Goal: Task Accomplishment & Management: Manage account settings

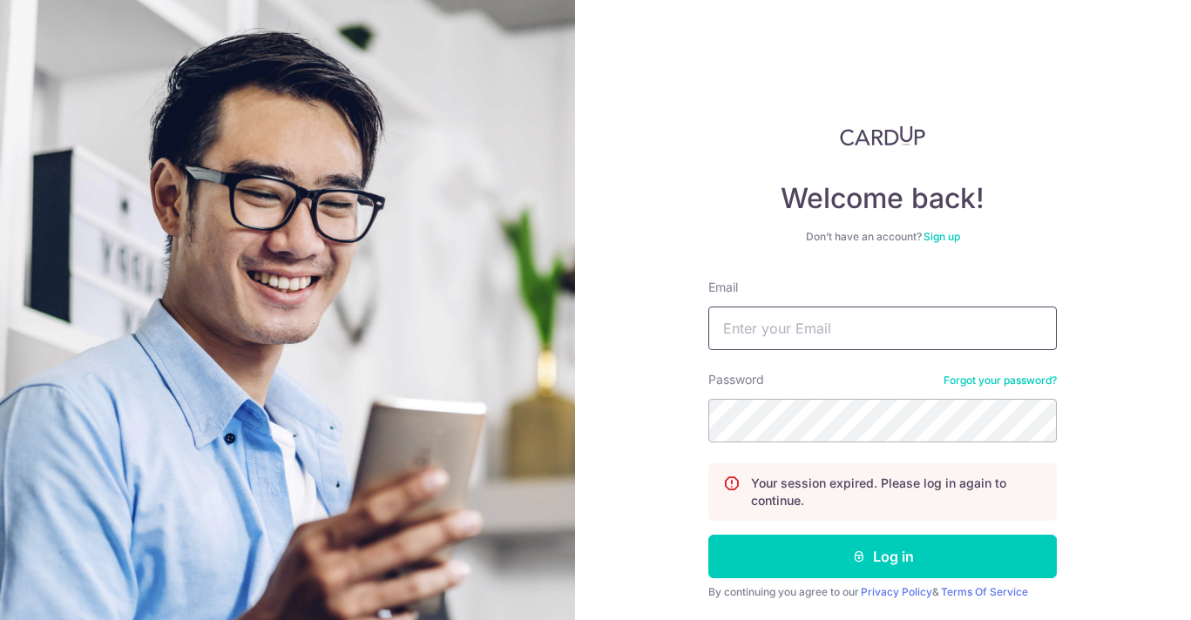
click at [711, 309] on input "Email" at bounding box center [882, 329] width 348 height 44
type input "[EMAIL_ADDRESS][DOMAIN_NAME]"
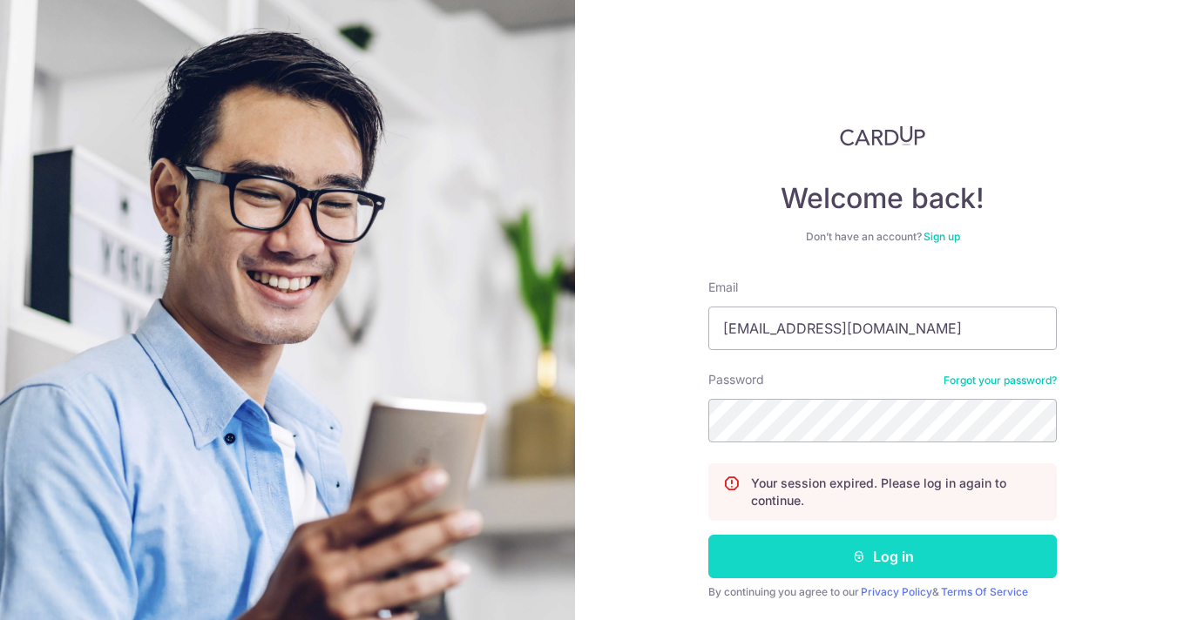
click at [846, 558] on button "Log in" at bounding box center [882, 557] width 348 height 44
